Goal: Task Accomplishment & Management: Use online tool/utility

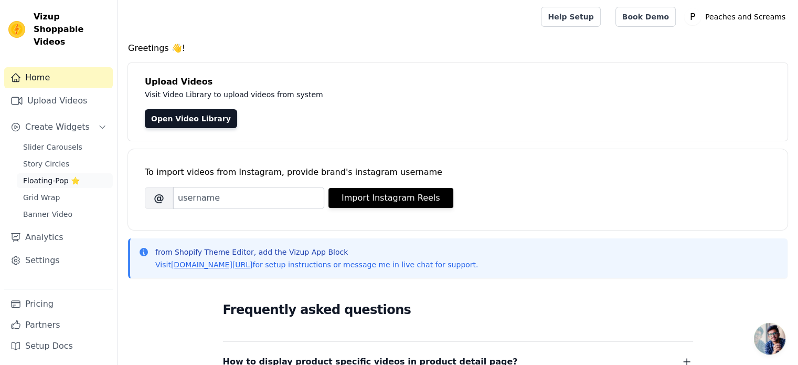
click at [53, 175] on span "Floating-Pop ⭐" at bounding box center [51, 180] width 57 height 10
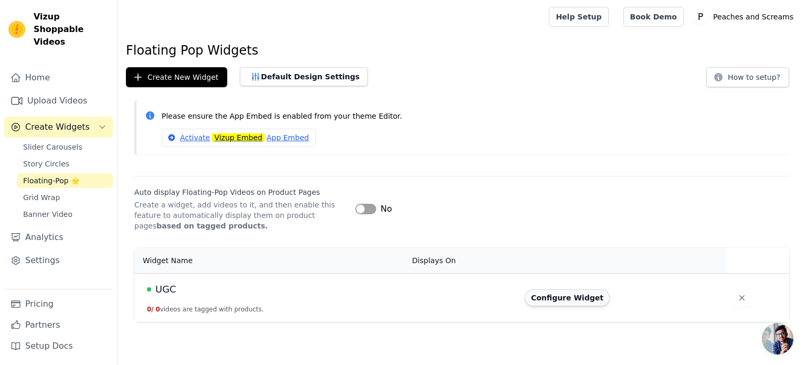
click at [551, 296] on button "Configure Widget" at bounding box center [567, 297] width 85 height 17
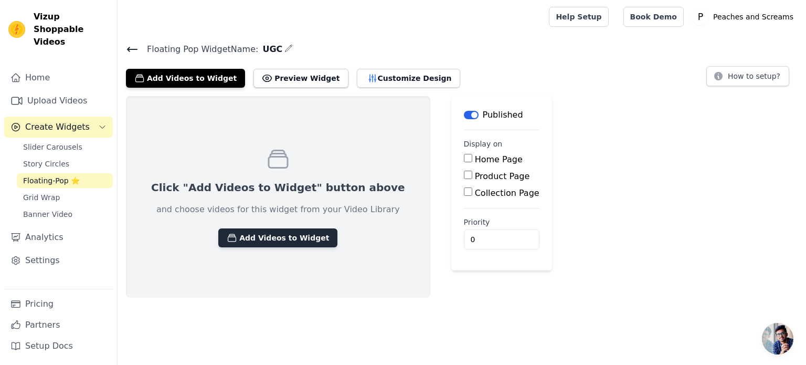
click at [260, 242] on button "Add Videos to Widget" at bounding box center [277, 237] width 119 height 19
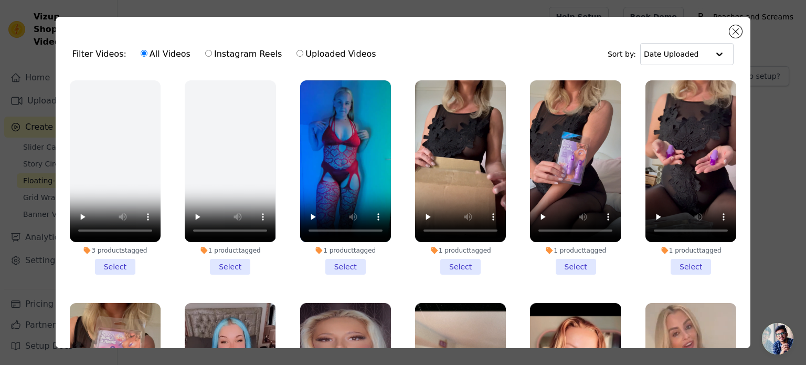
click at [450, 258] on li "1 product tagged Select" at bounding box center [460, 177] width 91 height 194
click at [0, 0] on input "1 product tagged Select" at bounding box center [0, 0] width 0 height 0
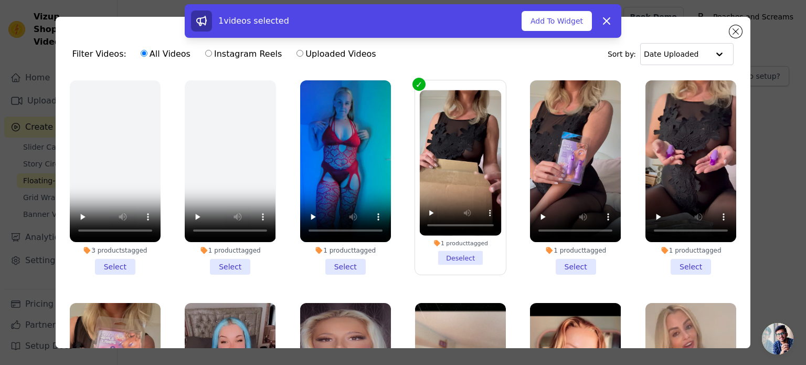
click at [564, 260] on li "1 product tagged Select" at bounding box center [575, 177] width 91 height 194
click at [0, 0] on input "1 product tagged Select" at bounding box center [0, 0] width 0 height 0
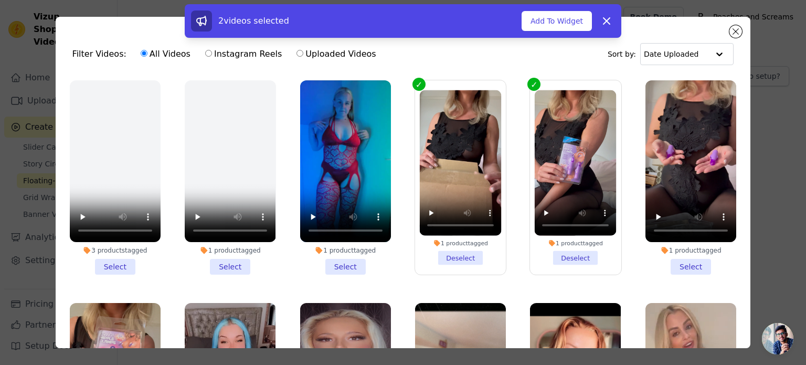
click at [675, 259] on li "1 product tagged Select" at bounding box center [690, 177] width 91 height 194
click at [0, 0] on input "1 product tagged Select" at bounding box center [0, 0] width 0 height 0
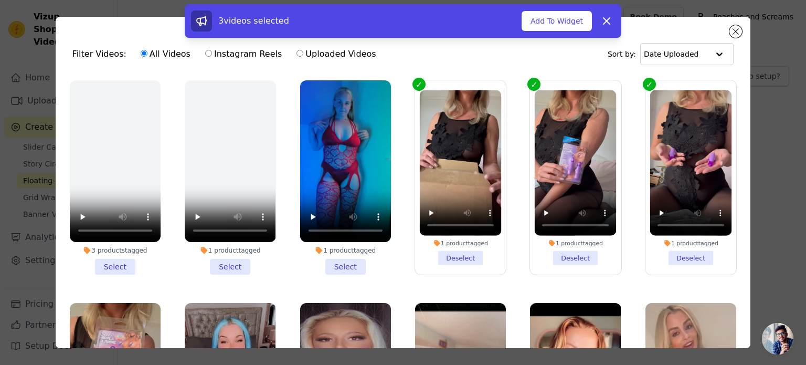
click at [337, 262] on li "1 product tagged Select" at bounding box center [345, 177] width 91 height 194
click at [0, 0] on input "1 product tagged Select" at bounding box center [0, 0] width 0 height 0
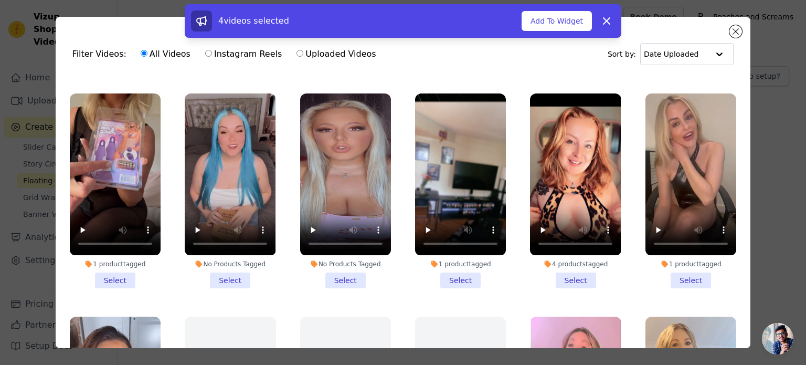
scroll to position [210, 0]
drag, startPoint x: 112, startPoint y: 277, endPoint x: 145, endPoint y: 274, distance: 32.6
click at [113, 277] on li "1 product tagged Select" at bounding box center [115, 190] width 91 height 194
click at [0, 0] on input "1 product tagged Select" at bounding box center [0, 0] width 0 height 0
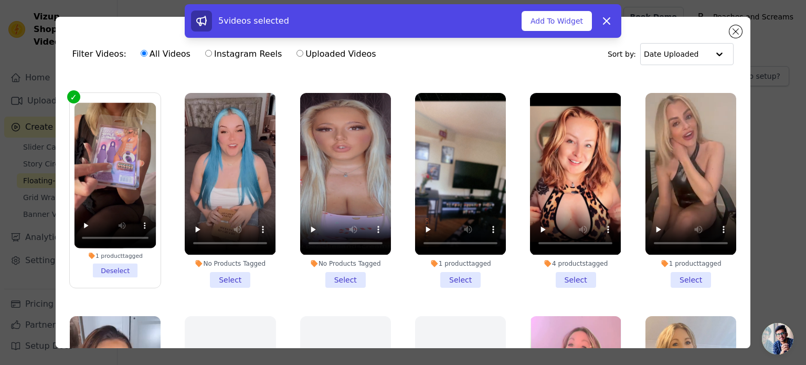
click at [226, 273] on li "No Products Tagged Select" at bounding box center [230, 190] width 91 height 194
click at [0, 0] on input "No Products Tagged Select" at bounding box center [0, 0] width 0 height 0
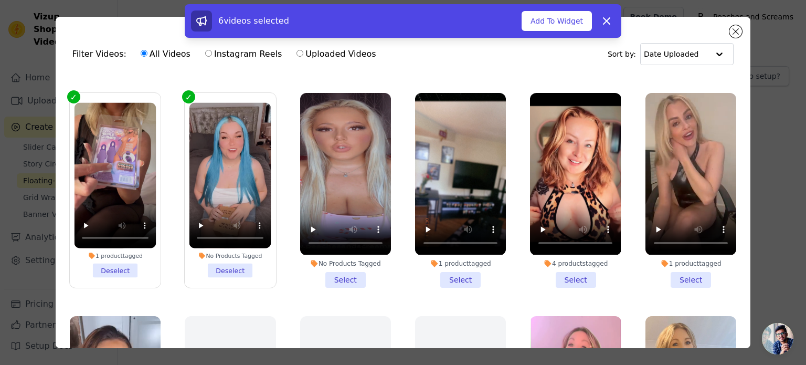
click at [331, 270] on li "No Products Tagged Select" at bounding box center [345, 190] width 91 height 194
click at [0, 0] on input "No Products Tagged Select" at bounding box center [0, 0] width 0 height 0
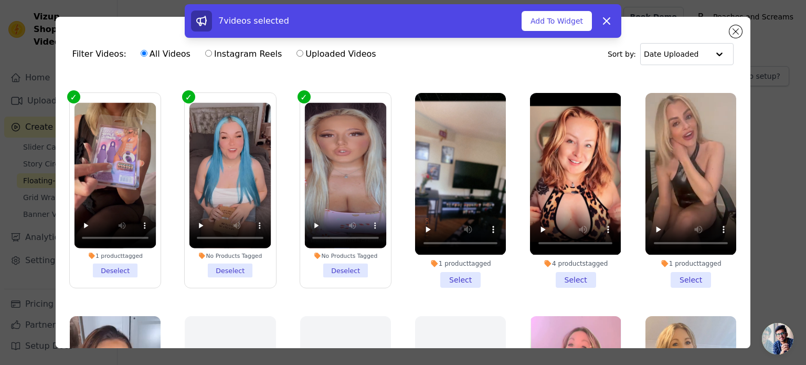
click at [462, 271] on li "1 product tagged Select" at bounding box center [460, 190] width 91 height 194
click at [0, 0] on input "1 product tagged Select" at bounding box center [0, 0] width 0 height 0
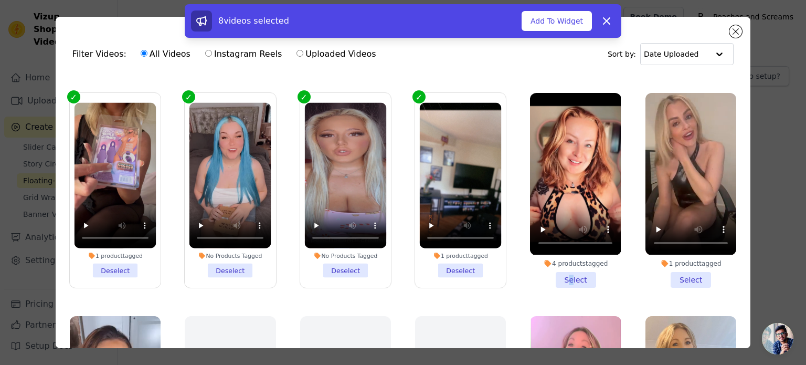
click at [562, 271] on li "4 products tagged Select" at bounding box center [575, 190] width 91 height 194
click at [670, 267] on li "1 product tagged Select" at bounding box center [690, 190] width 91 height 194
click at [0, 0] on input "1 product tagged Select" at bounding box center [0, 0] width 0 height 0
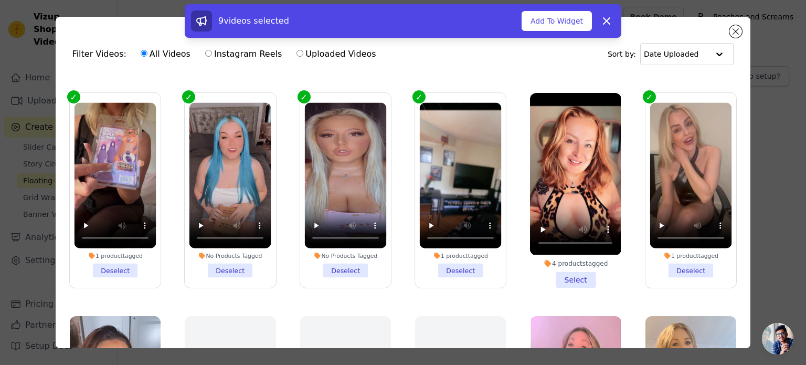
click at [572, 273] on li "4 products tagged Select" at bounding box center [575, 190] width 91 height 194
click at [0, 0] on input "4 products tagged Select" at bounding box center [0, 0] width 0 height 0
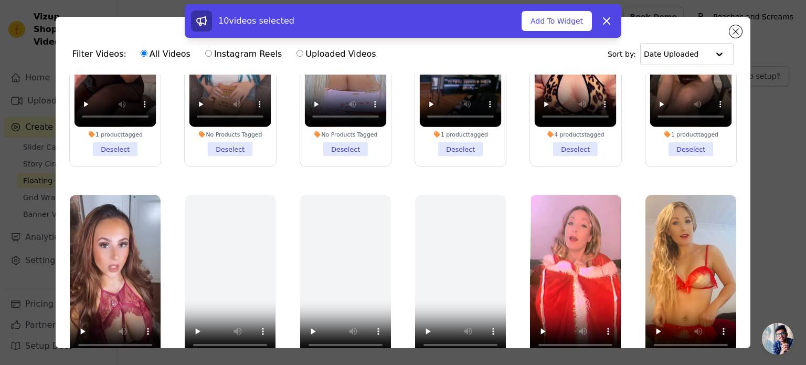
scroll to position [420, 0]
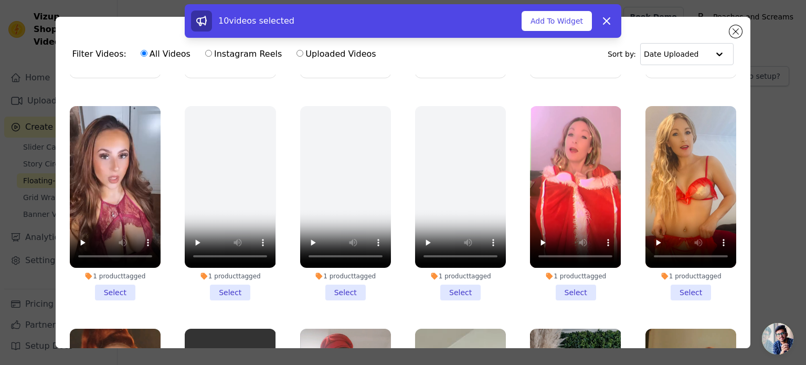
click at [128, 284] on li "1 product tagged Select" at bounding box center [115, 203] width 91 height 194
click at [0, 0] on input "1 product tagged Select" at bounding box center [0, 0] width 0 height 0
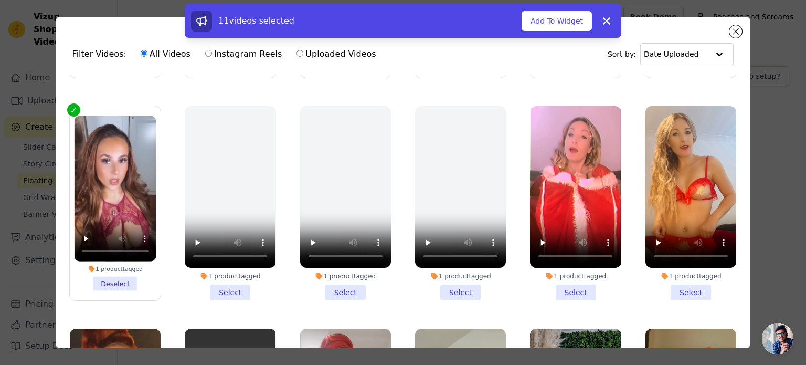
click at [564, 280] on li "1 product tagged Select" at bounding box center [575, 203] width 91 height 194
click at [0, 0] on input "1 product tagged Select" at bounding box center [0, 0] width 0 height 0
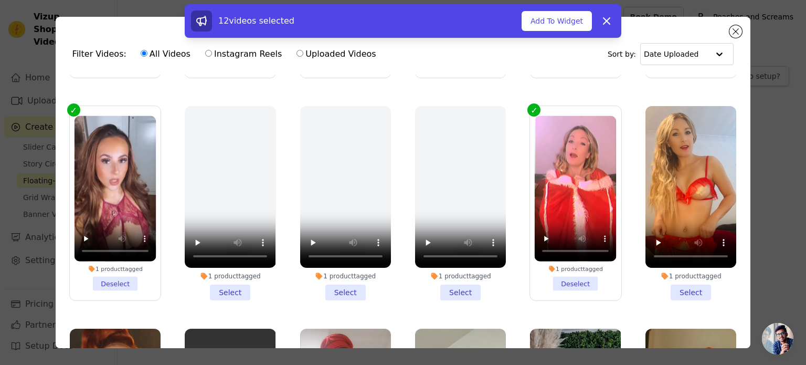
click at [667, 276] on li "1 product tagged Select" at bounding box center [690, 203] width 91 height 194
click at [0, 0] on input "1 product tagged Select" at bounding box center [0, 0] width 0 height 0
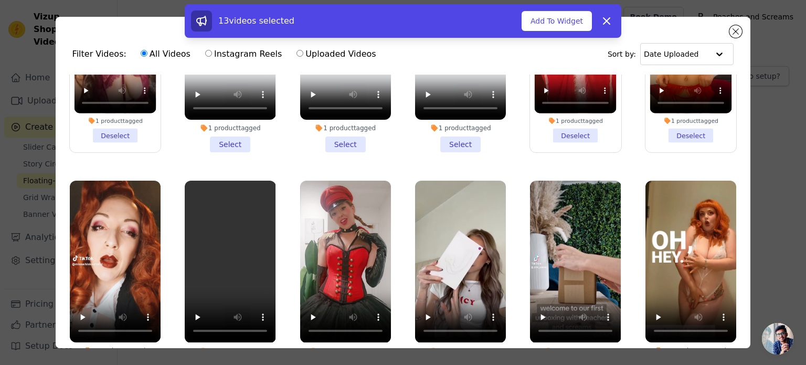
scroll to position [630, 0]
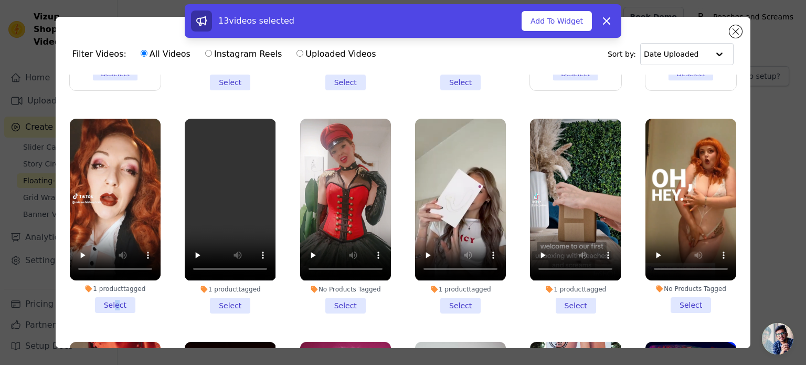
click at [115, 288] on li "1 product tagged Select" at bounding box center [115, 216] width 91 height 194
click at [110, 287] on li "1 product tagged Select" at bounding box center [115, 216] width 91 height 194
click at [0, 0] on input "1 product tagged Select" at bounding box center [0, 0] width 0 height 0
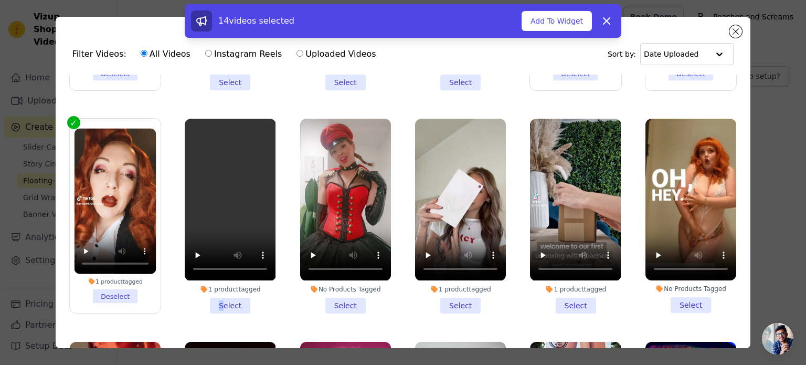
click at [219, 288] on li "1 product tagged Select" at bounding box center [230, 216] width 91 height 194
drag, startPoint x: 333, startPoint y: 290, endPoint x: 208, endPoint y: 294, distance: 124.4
click at [332, 290] on li "No Products Tagged Select" at bounding box center [345, 216] width 91 height 194
click at [232, 289] on li "1 product tagged Select" at bounding box center [230, 216] width 91 height 194
click at [0, 0] on input "1 product tagged Select" at bounding box center [0, 0] width 0 height 0
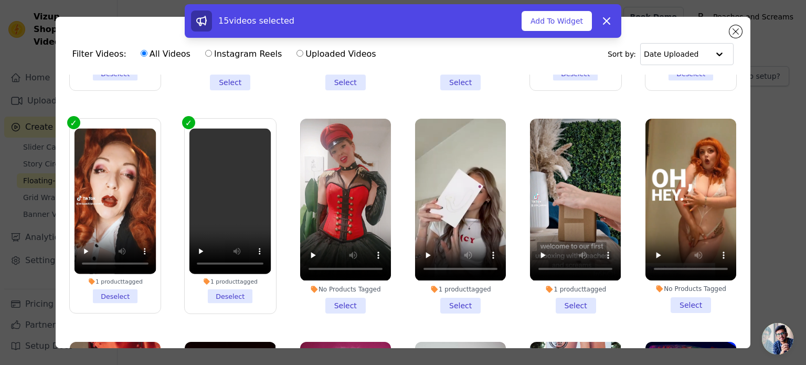
click at [333, 288] on li "No Products Tagged Select" at bounding box center [345, 216] width 91 height 194
click at [0, 0] on input "No Products Tagged Select" at bounding box center [0, 0] width 0 height 0
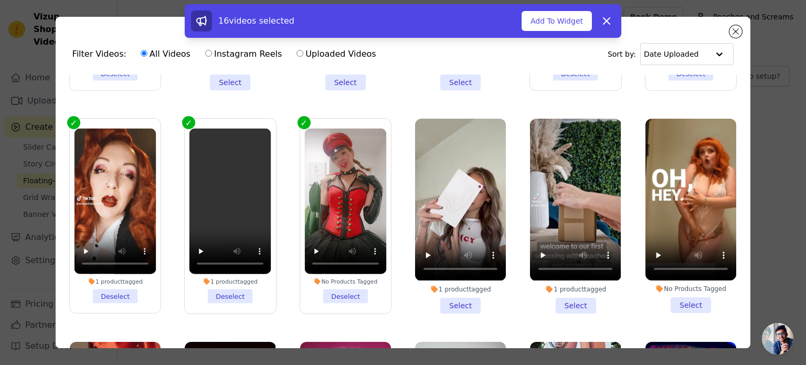
click at [452, 284] on li "1 product tagged Select" at bounding box center [460, 216] width 91 height 194
click at [0, 0] on input "1 product tagged Select" at bounding box center [0, 0] width 0 height 0
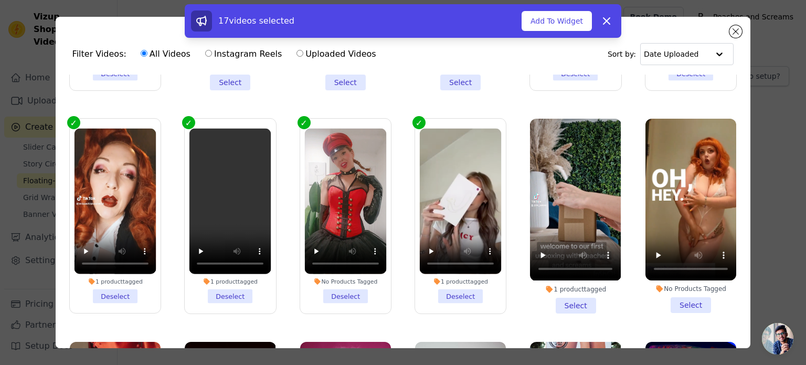
click at [575, 288] on li "1 product tagged Select" at bounding box center [575, 216] width 91 height 194
click at [0, 0] on input "1 product tagged Select" at bounding box center [0, 0] width 0 height 0
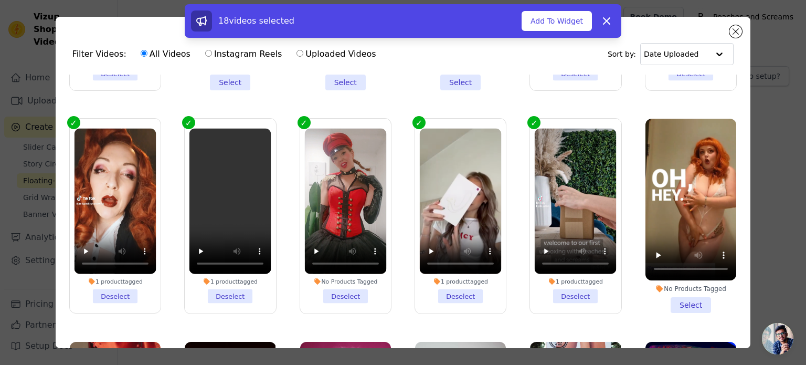
click at [665, 286] on li "No Products Tagged Select" at bounding box center [690, 216] width 91 height 194
click at [0, 0] on input "No Products Tagged Select" at bounding box center [0, 0] width 0 height 0
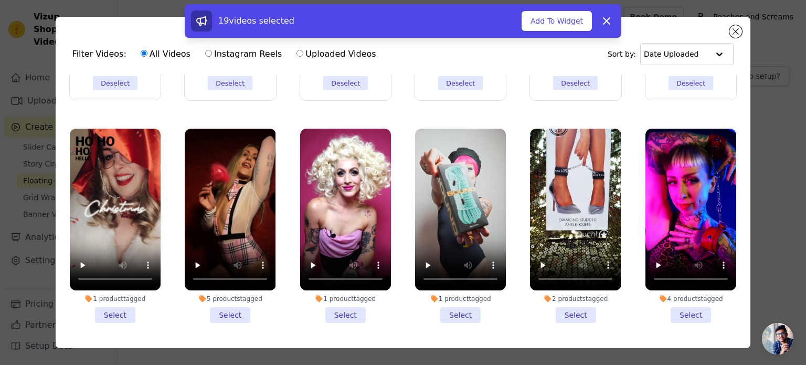
scroll to position [840, 0]
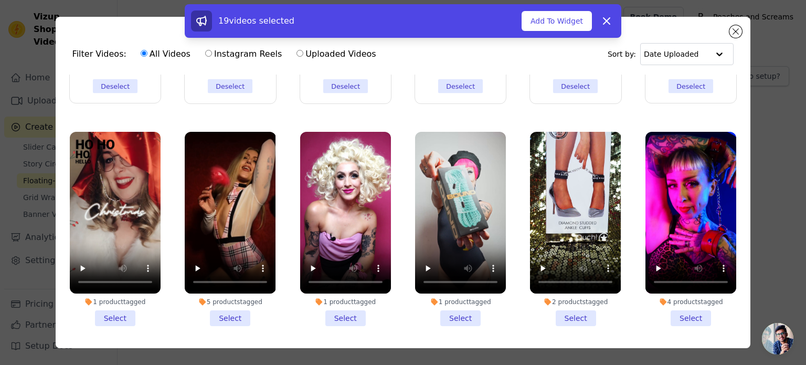
click at [114, 298] on li "1 product tagged Select" at bounding box center [115, 229] width 91 height 194
click at [0, 0] on input "1 product tagged Select" at bounding box center [0, 0] width 0 height 0
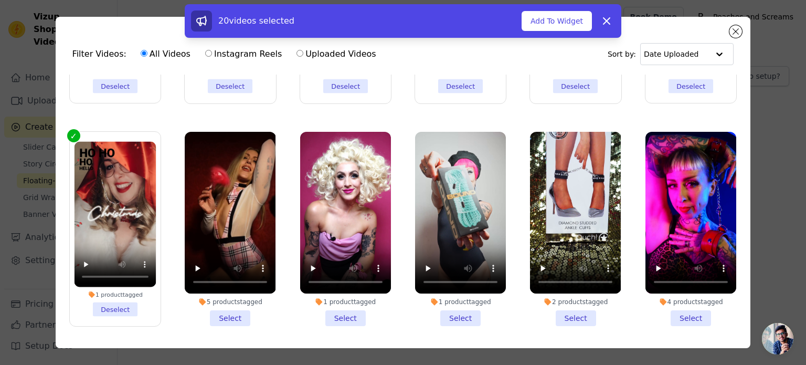
click at [246, 294] on li "5 products tagged Select" at bounding box center [230, 229] width 91 height 194
click at [0, 0] on input "5 products tagged Select" at bounding box center [0, 0] width 0 height 0
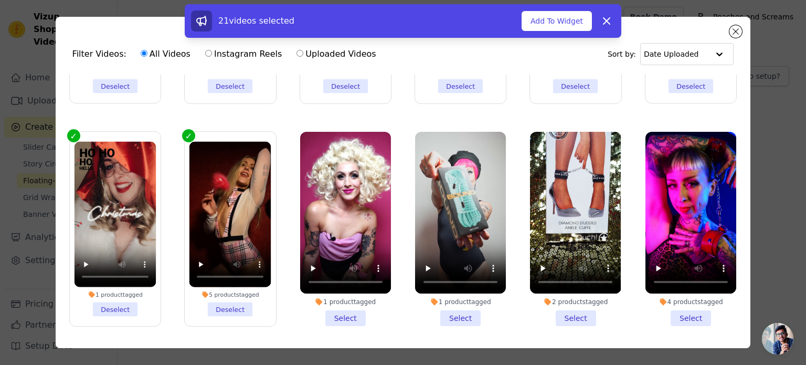
drag, startPoint x: 339, startPoint y: 298, endPoint x: 362, endPoint y: 301, distance: 23.3
click at [340, 297] on li "1 product tagged Select" at bounding box center [345, 229] width 91 height 194
click at [0, 0] on input "1 product tagged Select" at bounding box center [0, 0] width 0 height 0
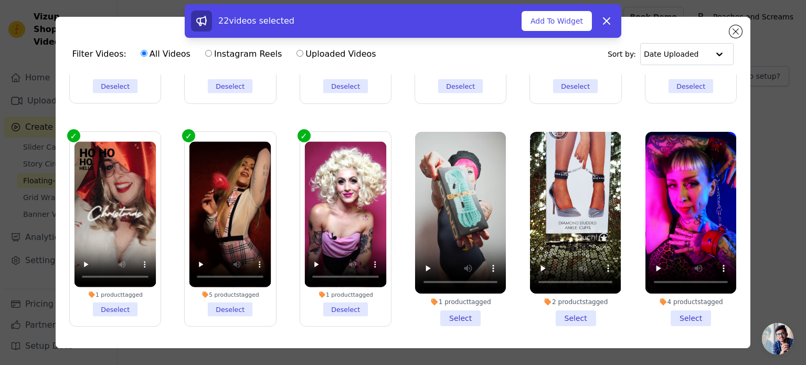
click at [441, 296] on li "1 product tagged Select" at bounding box center [460, 229] width 91 height 194
click at [0, 0] on input "1 product tagged Select" at bounding box center [0, 0] width 0 height 0
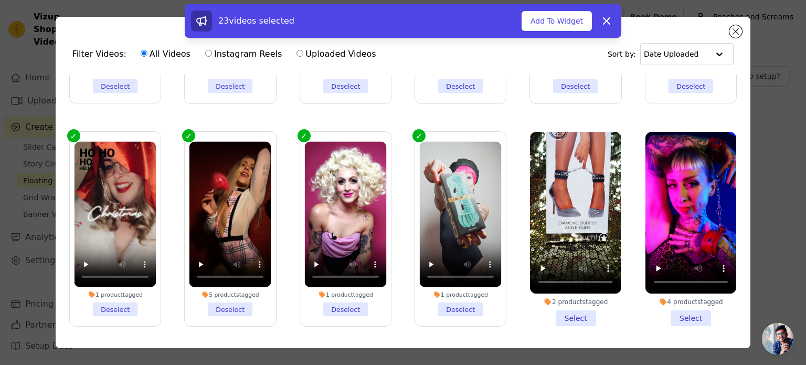
click at [572, 296] on li "2 products tagged Select" at bounding box center [575, 229] width 91 height 194
click at [0, 0] on input "2 products tagged Select" at bounding box center [0, 0] width 0 height 0
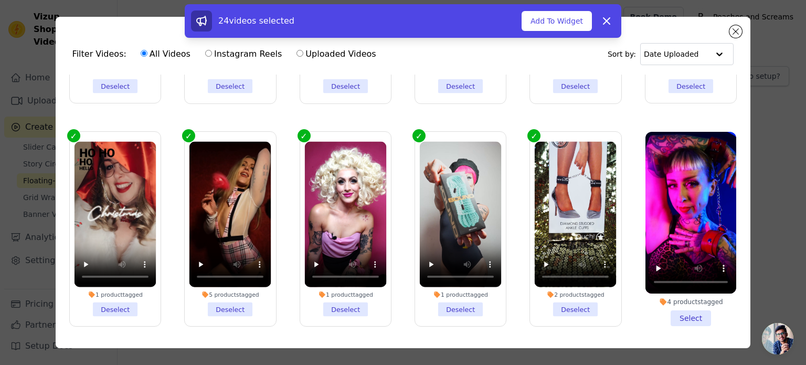
click at [667, 289] on li "4 products tagged Select" at bounding box center [690, 229] width 91 height 194
click at [0, 0] on input "4 products tagged Select" at bounding box center [0, 0] width 0 height 0
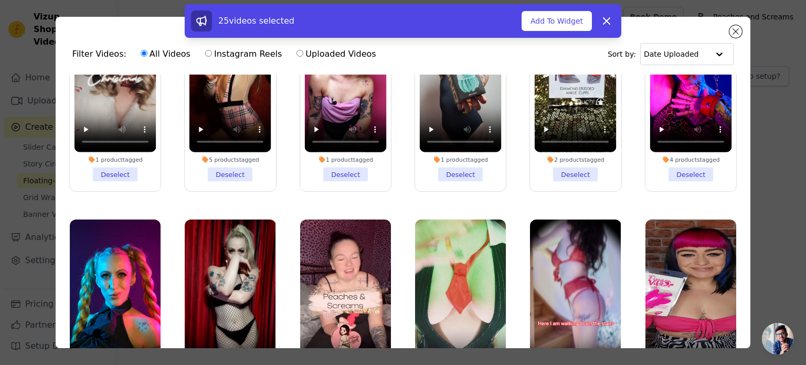
scroll to position [1049, 0]
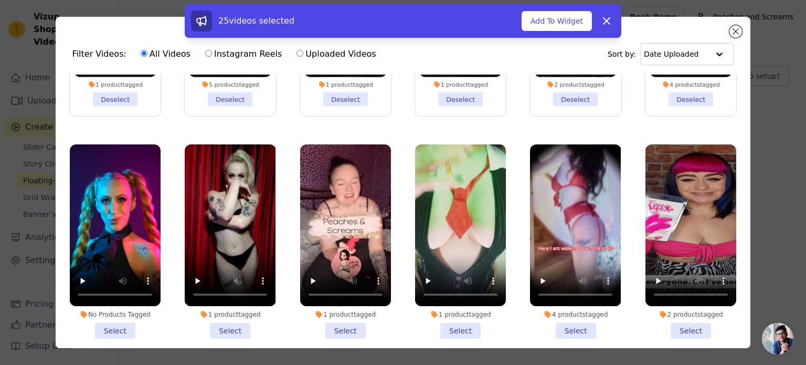
click at [682, 306] on li "2 products tagged Select" at bounding box center [690, 241] width 91 height 194
click at [0, 0] on input "2 products tagged Select" at bounding box center [0, 0] width 0 height 0
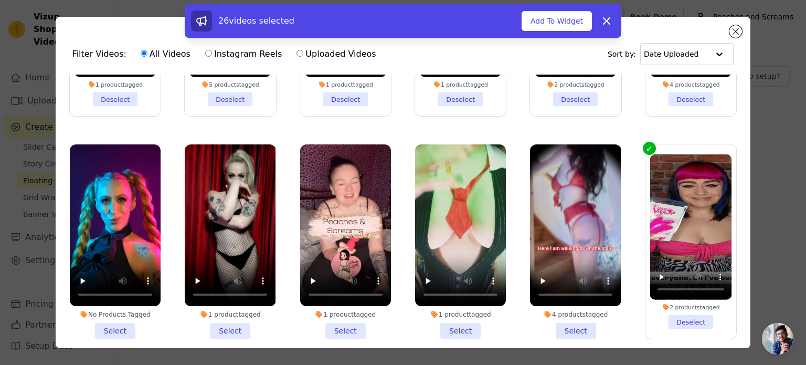
click at [573, 303] on li "4 products tagged Select" at bounding box center [575, 241] width 91 height 194
click at [0, 0] on input "4 products tagged Select" at bounding box center [0, 0] width 0 height 0
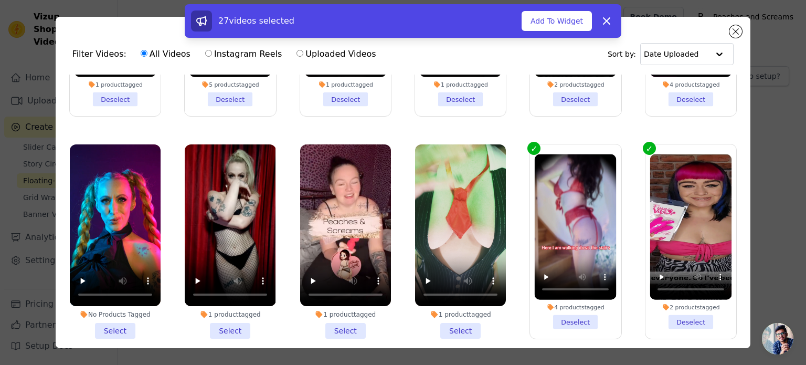
click at [454, 307] on li "1 product tagged Select" at bounding box center [460, 241] width 91 height 194
click at [0, 0] on input "1 product tagged Select" at bounding box center [0, 0] width 0 height 0
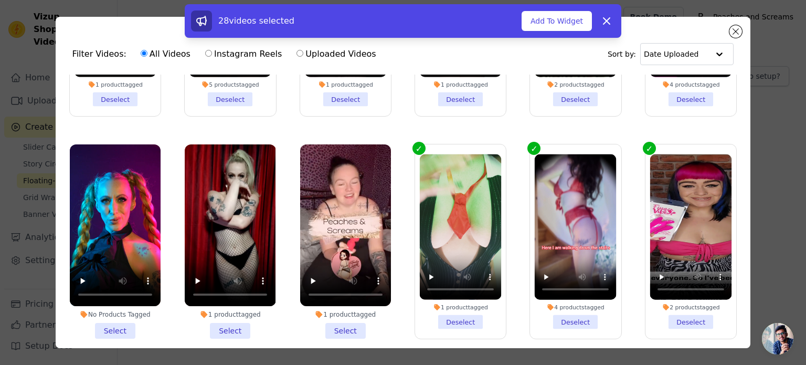
click at [335, 312] on li "1 product tagged Select" at bounding box center [345, 241] width 91 height 194
click at [0, 0] on input "1 product tagged Select" at bounding box center [0, 0] width 0 height 0
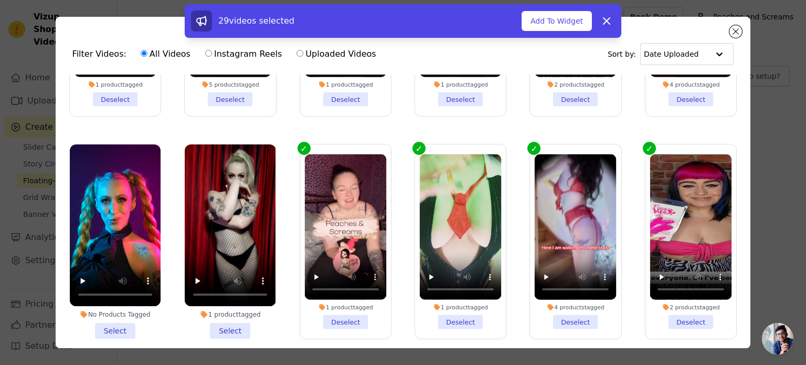
click at [231, 310] on li "1 product tagged Select" at bounding box center [230, 241] width 91 height 194
click at [0, 0] on input "1 product tagged Select" at bounding box center [0, 0] width 0 height 0
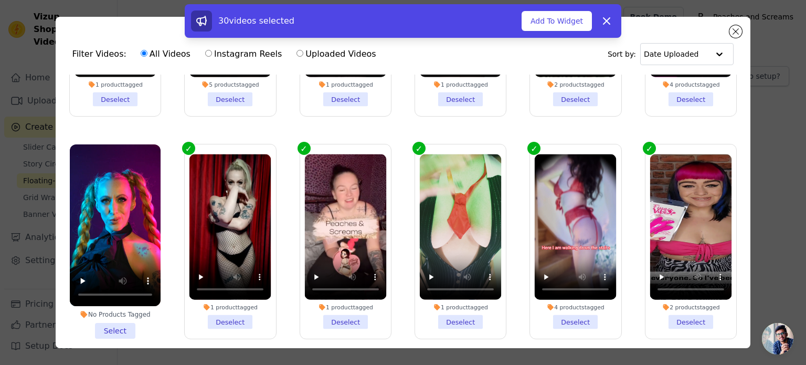
click at [102, 313] on li "No Products Tagged Select" at bounding box center [115, 241] width 91 height 194
click at [0, 0] on input "No Products Tagged Select" at bounding box center [0, 0] width 0 height 0
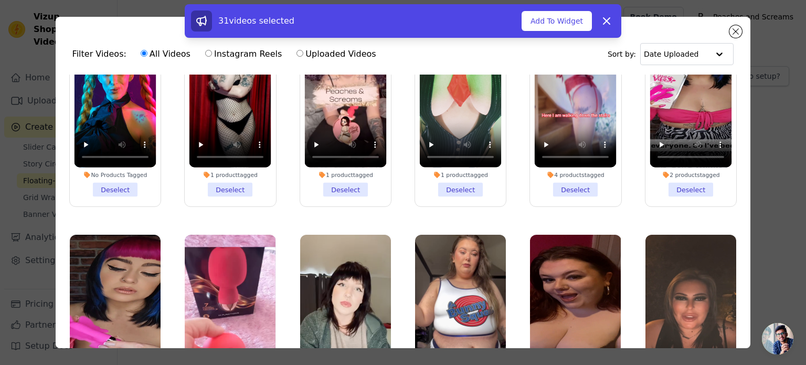
scroll to position [1259, 0]
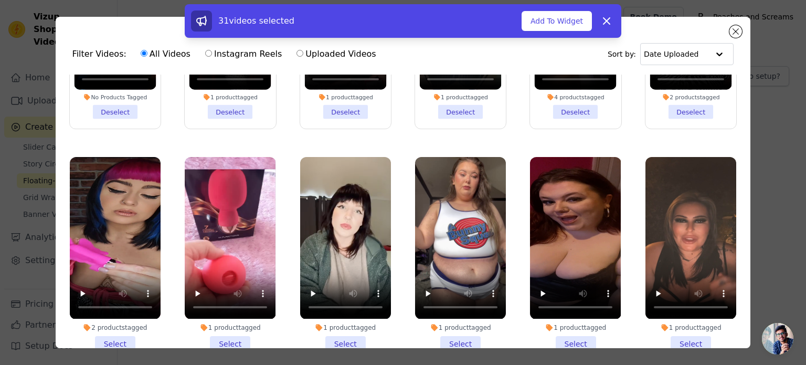
click at [119, 315] on li "2 products tagged Select" at bounding box center [115, 254] width 91 height 194
click at [0, 0] on input "2 products tagged Select" at bounding box center [0, 0] width 0 height 0
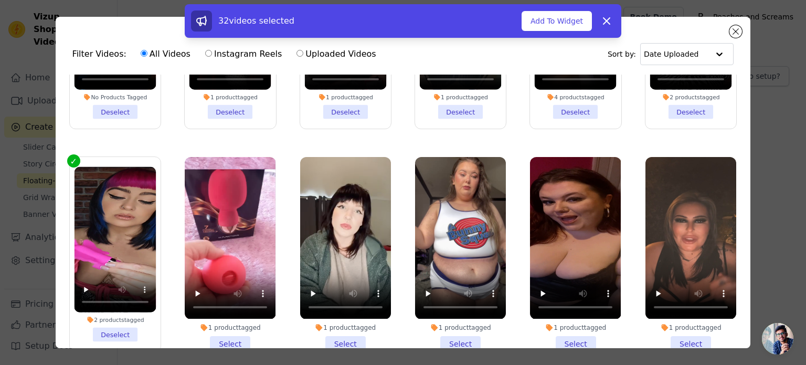
drag, startPoint x: 237, startPoint y: 319, endPoint x: 300, endPoint y: 325, distance: 62.8
click at [237, 319] on li "1 product tagged Select" at bounding box center [230, 254] width 91 height 194
click at [0, 0] on input "1 product tagged Select" at bounding box center [0, 0] width 0 height 0
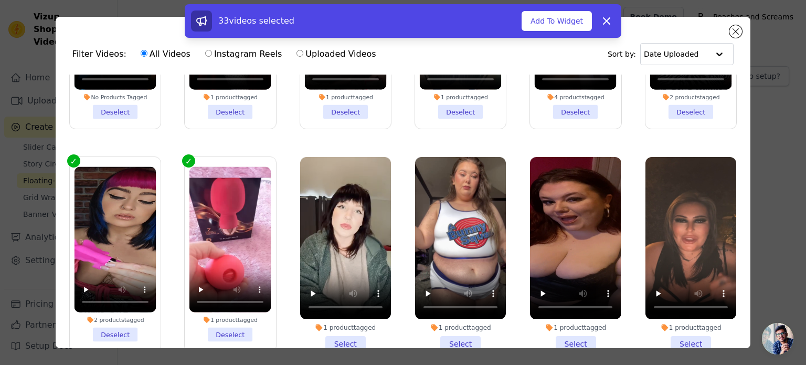
click at [344, 322] on li "1 product tagged Select" at bounding box center [345, 254] width 91 height 194
click at [0, 0] on input "1 product tagged Select" at bounding box center [0, 0] width 0 height 0
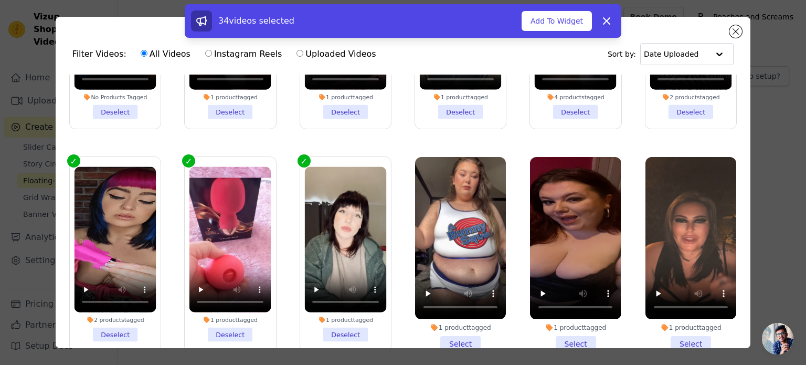
click at [441, 315] on li "1 product tagged Select" at bounding box center [460, 254] width 91 height 194
click at [0, 0] on input "1 product tagged Select" at bounding box center [0, 0] width 0 height 0
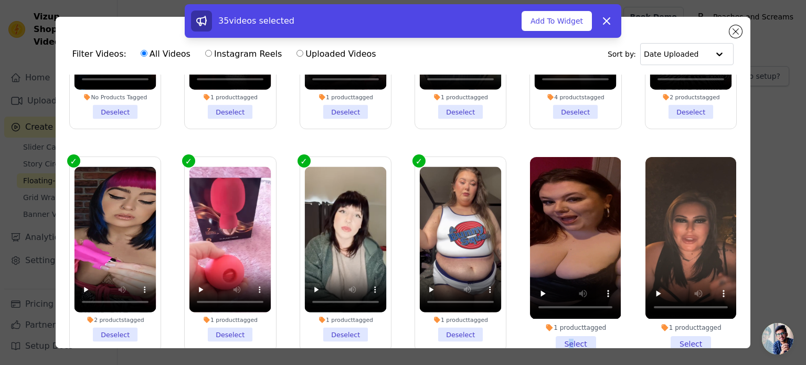
click at [562, 320] on li "1 product tagged Select" at bounding box center [575, 254] width 91 height 194
click at [670, 309] on li "1 product tagged Select" at bounding box center [690, 254] width 91 height 194
click at [0, 0] on input "1 product tagged Select" at bounding box center [0, 0] width 0 height 0
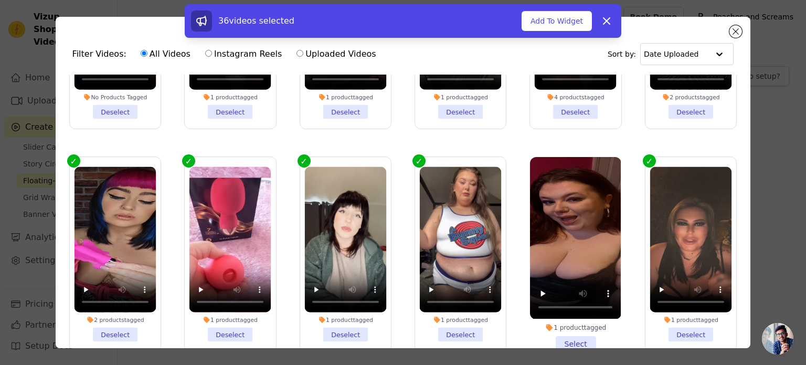
click at [563, 319] on li "1 product tagged Select" at bounding box center [575, 254] width 91 height 194
click at [0, 0] on input "1 product tagged Select" at bounding box center [0, 0] width 0 height 0
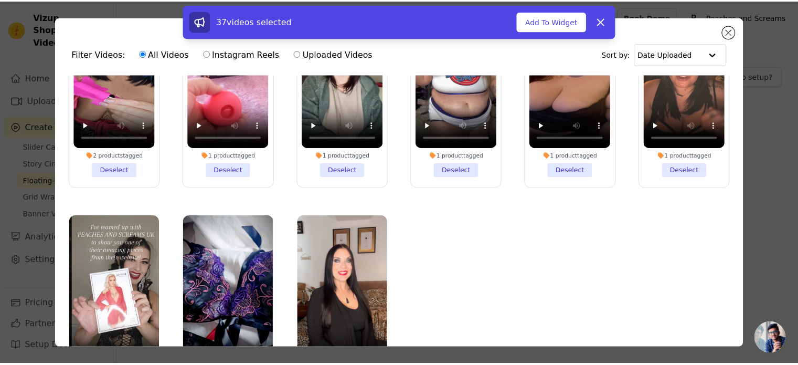
scroll to position [91, 0]
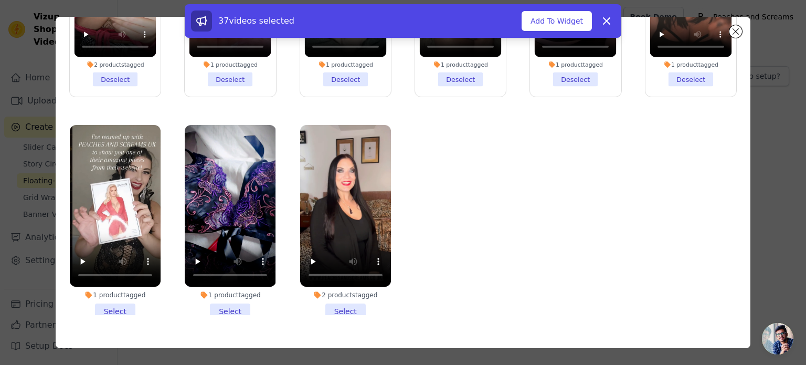
click at [113, 281] on li "1 product tagged Select" at bounding box center [115, 222] width 91 height 194
click at [0, 0] on input "1 product tagged Select" at bounding box center [0, 0] width 0 height 0
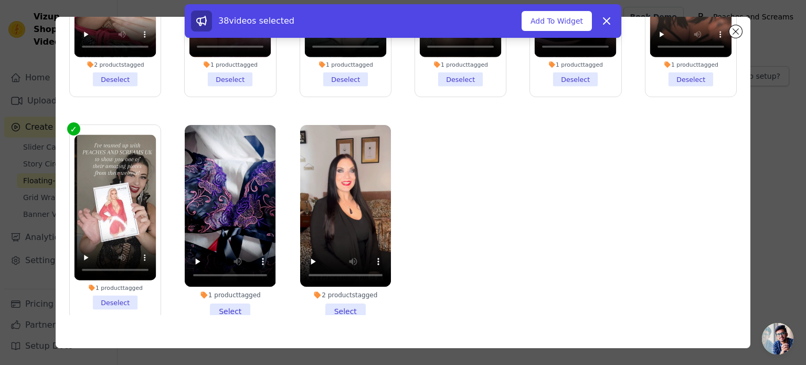
click at [232, 284] on li "1 product tagged Select" at bounding box center [230, 222] width 91 height 194
click at [0, 0] on input "1 product tagged Select" at bounding box center [0, 0] width 0 height 0
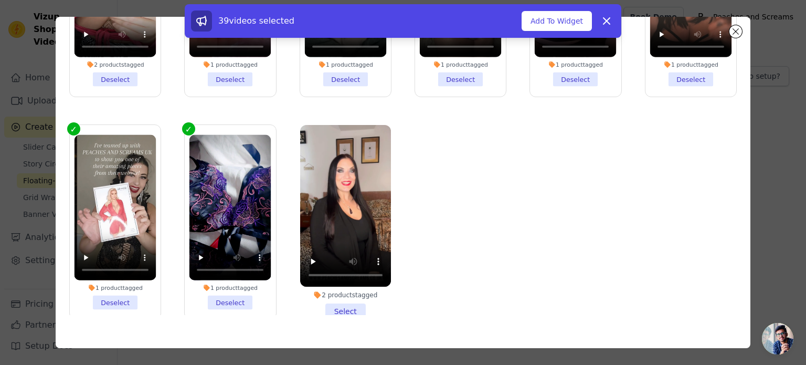
click at [352, 285] on li "2 products tagged Select" at bounding box center [345, 222] width 91 height 194
click at [0, 0] on input "2 products tagged Select" at bounding box center [0, 0] width 0 height 0
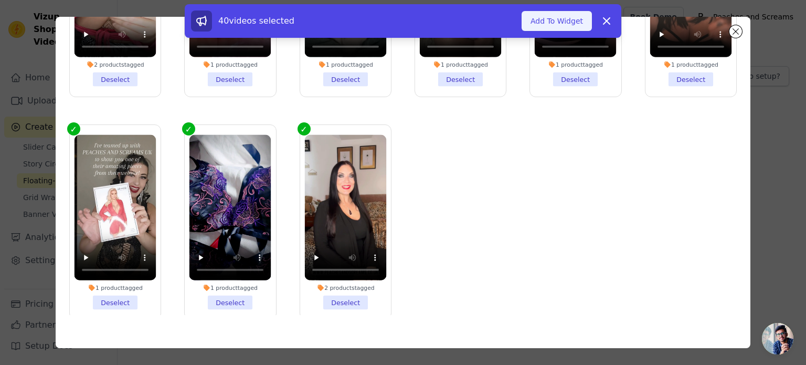
click at [552, 26] on button "Add To Widget" at bounding box center [557, 21] width 70 height 20
